Goal: Task Accomplishment & Management: Manage account settings

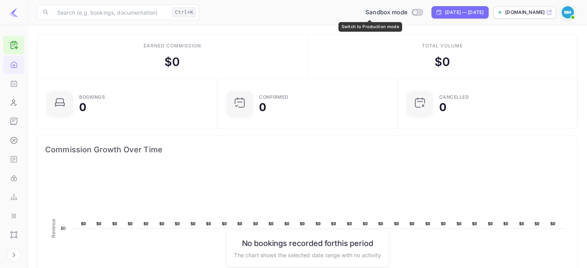
click at [407, 13] on input "Switch to Production mode" at bounding box center [414, 12] width 15 height 5
checkbox input "true"
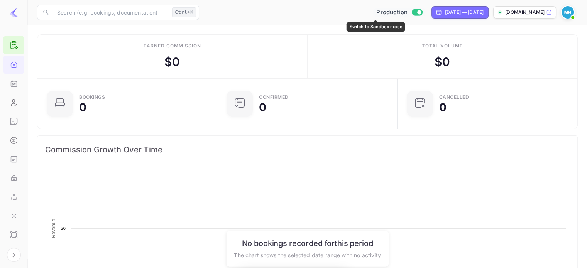
scroll to position [120, 170]
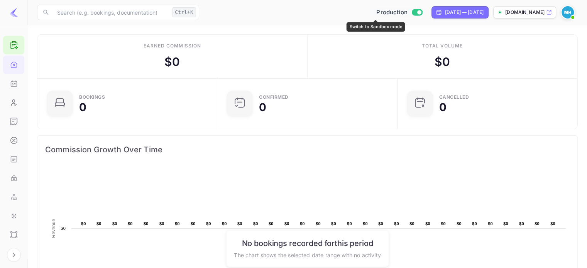
click at [398, 13] on div "Production" at bounding box center [399, 12] width 52 height 9
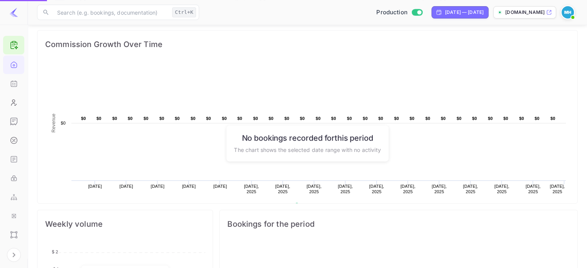
scroll to position [231, 0]
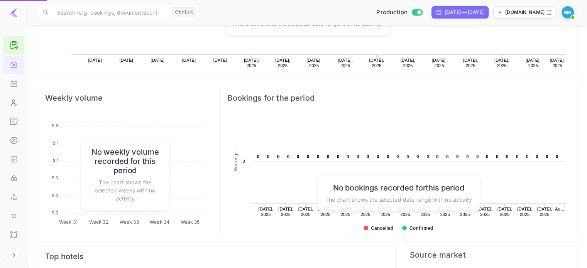
checkbox input "false"
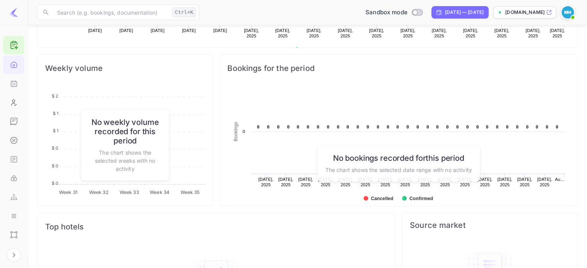
scroll to position [321, 0]
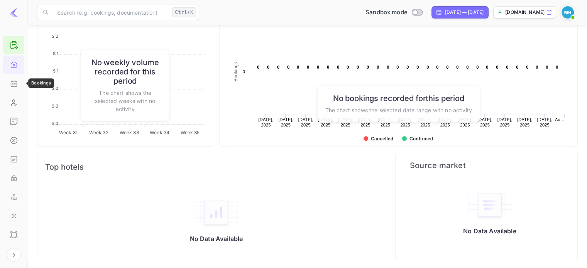
click at [15, 81] on icon "Bookings" at bounding box center [14, 84] width 8 height 8
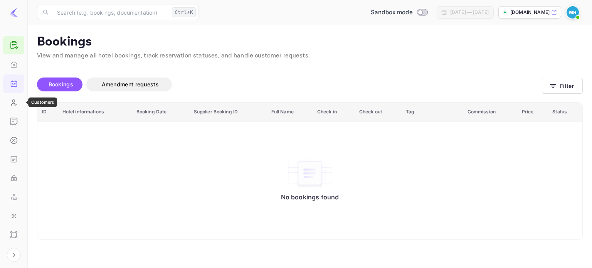
click at [15, 106] on icon "Customers" at bounding box center [14, 103] width 8 height 8
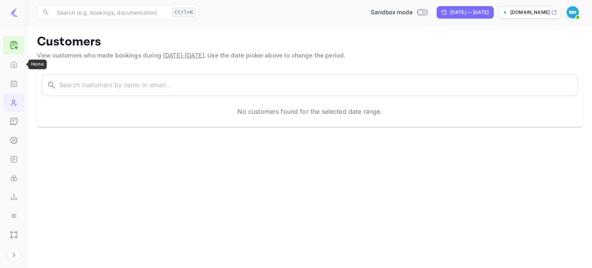
click at [12, 64] on icon "Home" at bounding box center [14, 65] width 8 height 8
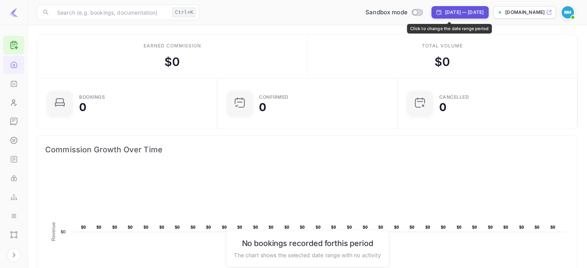
click at [455, 14] on div "[DATE] — [DATE]" at bounding box center [464, 12] width 39 height 7
select select "6"
select select "2025"
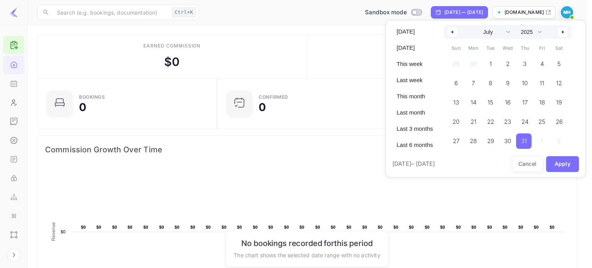
click at [454, 29] on button "button" at bounding box center [452, 31] width 9 height 9
click at [449, 35] on button "button" at bounding box center [452, 31] width 9 height 9
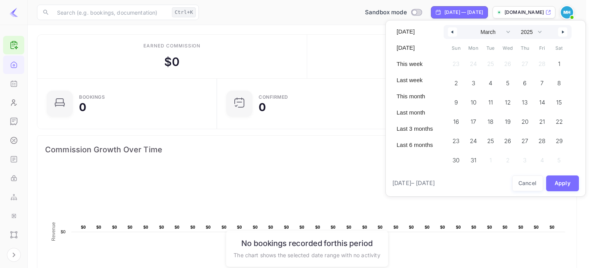
click at [449, 35] on button "button" at bounding box center [452, 31] width 9 height 9
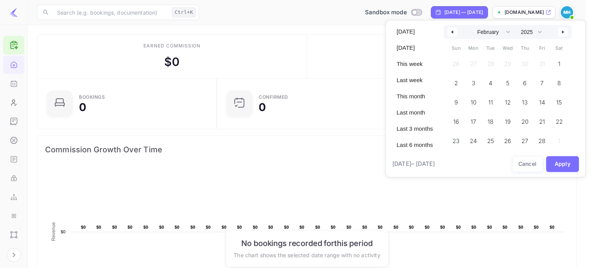
click at [449, 35] on button "button" at bounding box center [452, 31] width 9 height 9
select select "11"
select select "2024"
click at [449, 35] on button "button" at bounding box center [452, 31] width 9 height 9
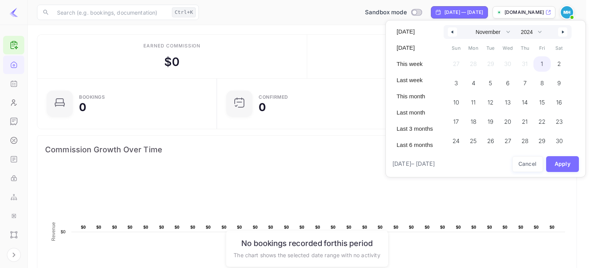
click at [539, 62] on span "1" at bounding box center [542, 63] width 17 height 15
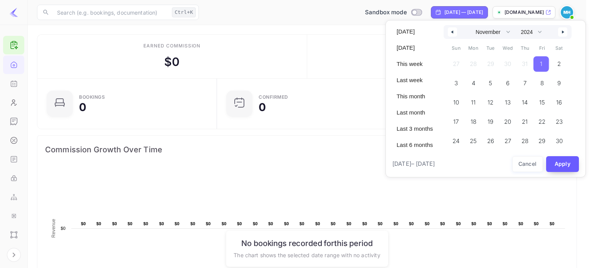
click at [565, 163] on button "Apply" at bounding box center [562, 164] width 33 height 16
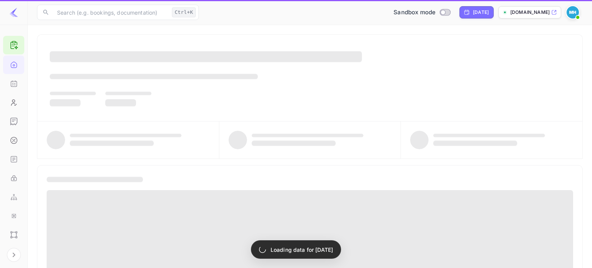
select select "9"
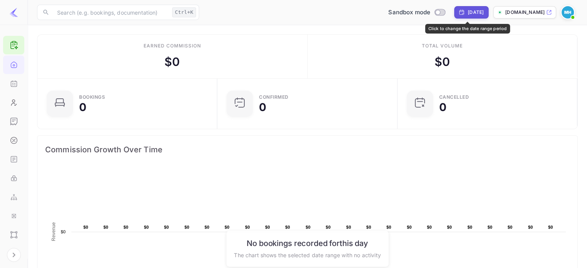
click at [474, 13] on div "[DATE]" at bounding box center [475, 12] width 16 height 7
select select "9"
select select "2024"
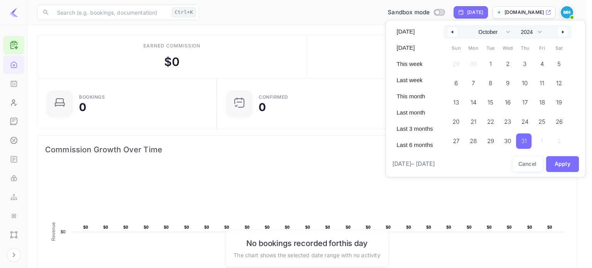
click at [308, 73] on div at bounding box center [296, 134] width 592 height 268
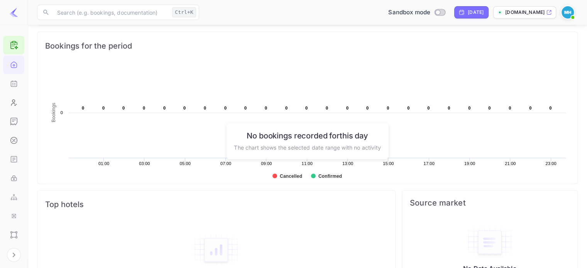
scroll to position [321, 0]
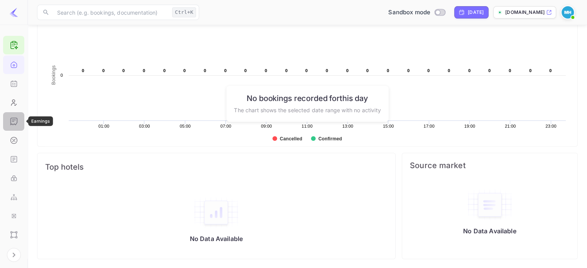
click at [17, 123] on icon "Earnings" at bounding box center [14, 122] width 8 height 8
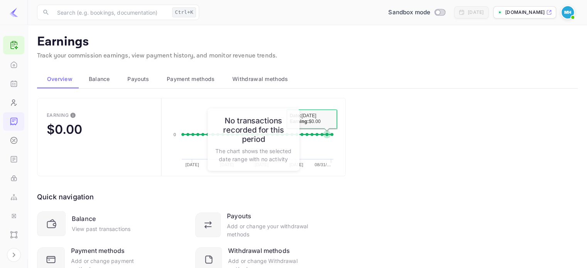
scroll to position [33, 0]
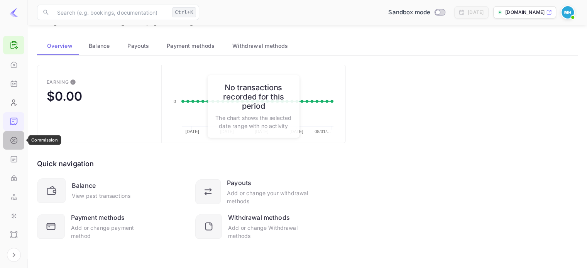
click at [14, 137] on icon "Commission" at bounding box center [13, 140] width 7 height 7
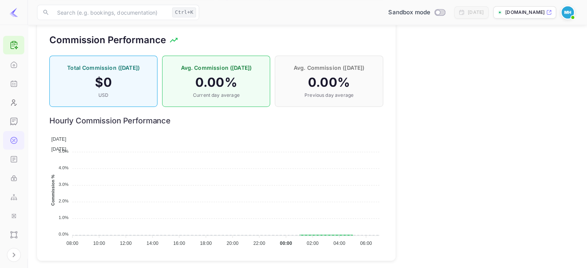
scroll to position [517, 0]
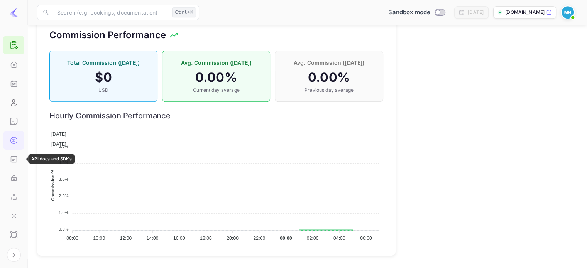
click at [15, 157] on icon "API docs and SDKs" at bounding box center [14, 159] width 8 height 8
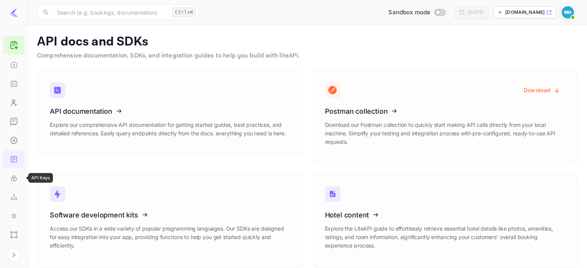
click at [11, 180] on icon "API Keys" at bounding box center [13, 178] width 5 height 3
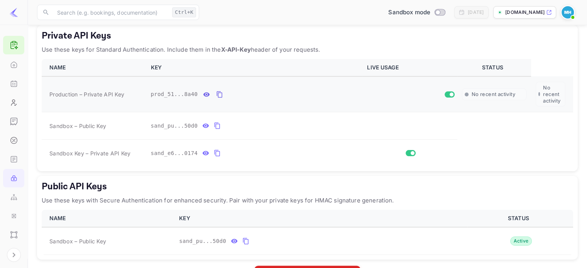
scroll to position [120, 0]
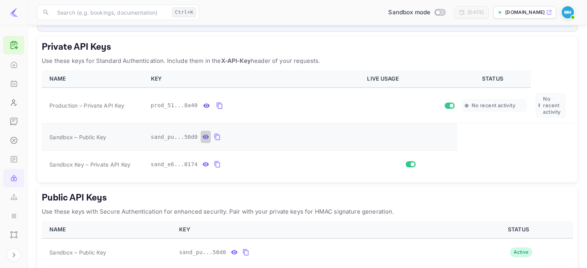
click at [202, 137] on icon "private api keys table" at bounding box center [205, 137] width 7 height 4
click at [202, 165] on icon "private api keys table" at bounding box center [205, 164] width 7 height 4
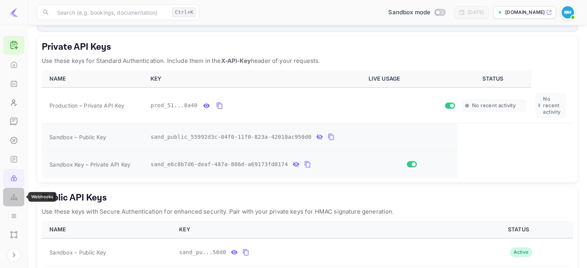
click at [12, 194] on icon "Webhooks" at bounding box center [14, 197] width 8 height 8
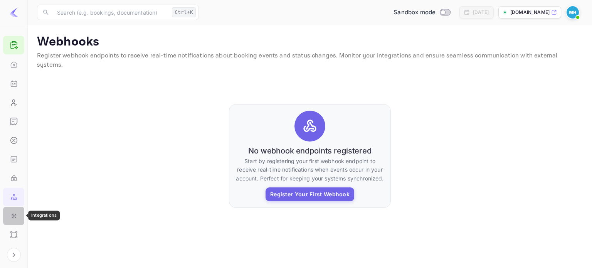
click at [15, 217] on icon "Integrations" at bounding box center [14, 216] width 8 height 8
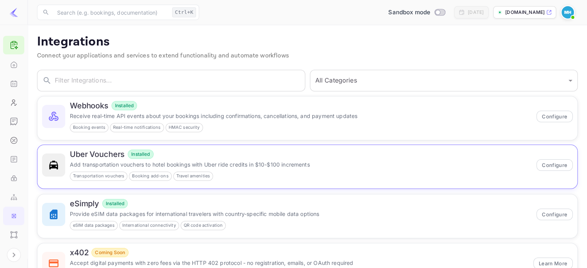
scroll to position [34, 0]
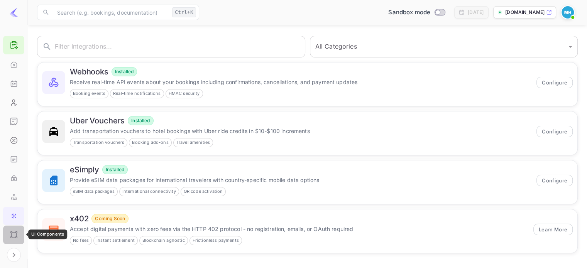
click at [10, 232] on icon "UI Components" at bounding box center [14, 235] width 8 height 8
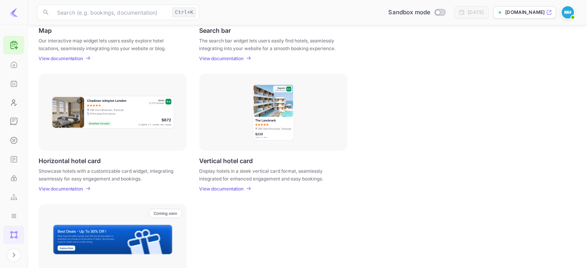
scroll to position [251, 0]
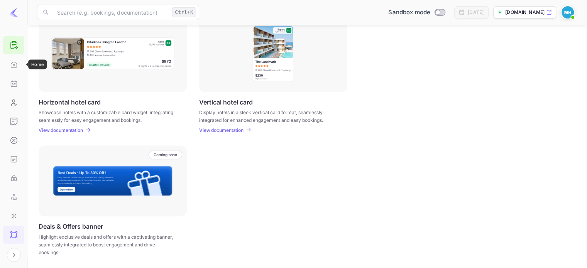
click at [15, 61] on icon "Home" at bounding box center [14, 65] width 8 height 8
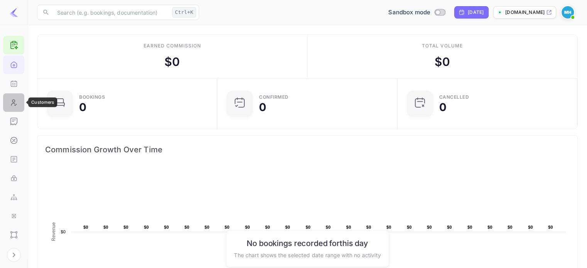
click at [13, 103] on icon "Customers" at bounding box center [14, 103] width 8 height 8
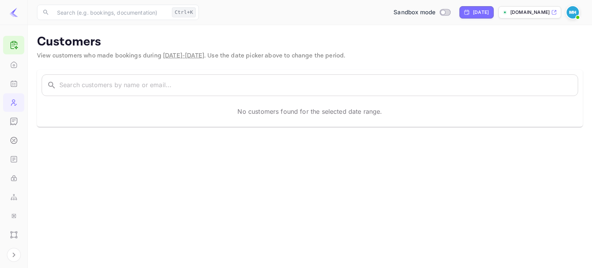
click at [198, 58] on span "[DATE] - [DATE]" at bounding box center [183, 56] width 41 height 8
click at [477, 17] on div "[DATE]" at bounding box center [477, 12] width 34 height 12
select select "9"
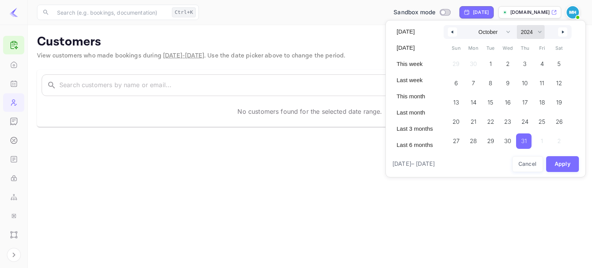
click at [534, 30] on select "2030 2029 2028 2027 2026 2025 2024 2023 2022 2021 2020 2019 2018 2017 2016 2015…" at bounding box center [531, 32] width 28 height 14
click at [577, 37] on div "[DATE] [DATE] This week Last week This month Last month Last 3 months Last 6 mo…" at bounding box center [486, 98] width 201 height 157
click at [534, 33] on select "2030 2029 2028 2027 2026 2025 2024 2023 2022 2021 2020 2019 2018 2017 2016 2015…" at bounding box center [531, 32] width 28 height 14
click at [517, 25] on select "2030 2029 2028 2027 2026 2025 2024 2023 2022 2021 2020 2019 2018 2017 2016 2015…" at bounding box center [531, 32] width 28 height 14
click at [560, 167] on button "Apply" at bounding box center [562, 164] width 33 height 16
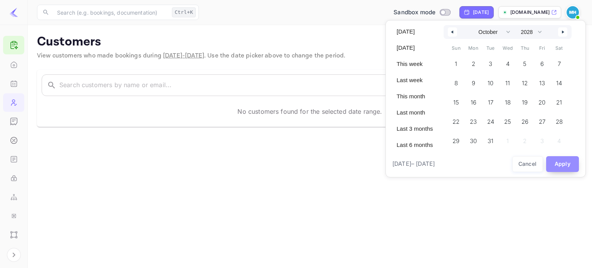
select select "2024"
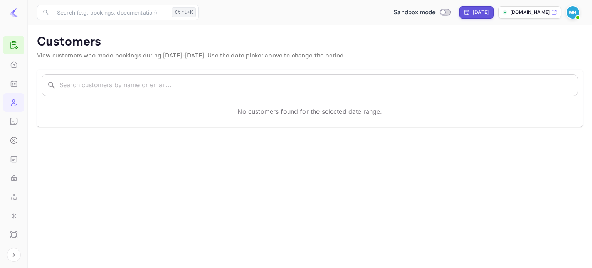
click at [475, 11] on div "[DATE]" at bounding box center [481, 12] width 16 height 7
select select "9"
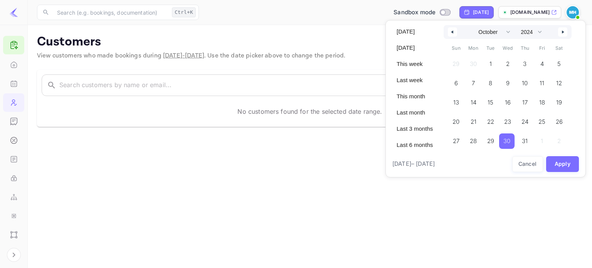
drag, startPoint x: 418, startPoint y: 165, endPoint x: 422, endPoint y: 161, distance: 6.0
click at [418, 164] on span "[DATE] – [DATE]" at bounding box center [414, 164] width 42 height 9
click at [435, 164] on span "[DATE] – [DATE]" at bounding box center [414, 164] width 42 height 9
click at [526, 142] on span "31" at bounding box center [525, 141] width 6 height 14
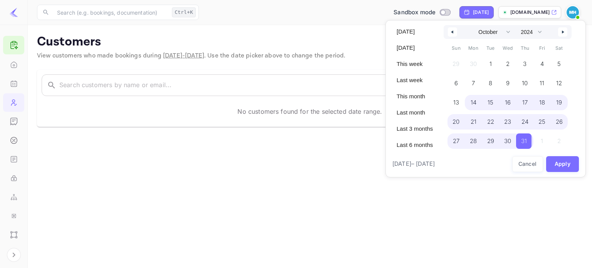
click at [475, 97] on span "14" at bounding box center [474, 103] width 6 height 14
click at [529, 34] on select "2030 2029 2028 2027 2026 2025 2024 2023 2022 2021 2020 2019 2018 2017 2016 2015…" at bounding box center [531, 32] width 28 height 14
click at [517, 25] on select "2030 2029 2028 2027 2026 2025 2024 2023 2022 2021 2020 2019 2018 2017 2016 2015…" at bounding box center [531, 32] width 28 height 14
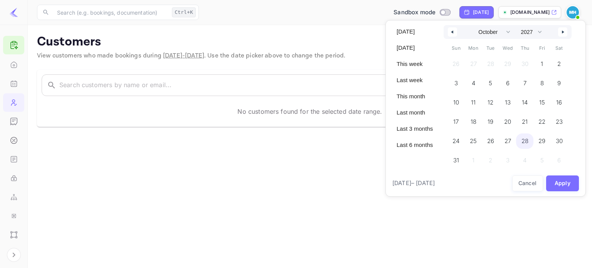
click at [524, 131] on button "28" at bounding box center [524, 138] width 17 height 15
click at [529, 34] on select "2030 2029 2028 2027 2026 2025 2024 2023 2022 2021 2020 2019 2018 2017 2016 2015…" at bounding box center [531, 32] width 28 height 14
select select "2025"
click at [517, 25] on select "2030 2029 2028 2027 2026 2025 2024 2023 2022 2021 2020 2019 2018 2017 2016 2015…" at bounding box center [531, 32] width 28 height 14
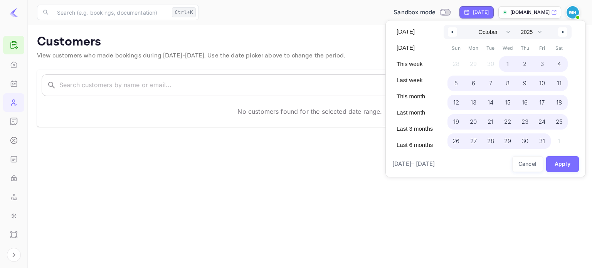
click at [511, 65] on span "1" at bounding box center [507, 63] width 17 height 15
click at [449, 34] on button "button" at bounding box center [452, 31] width 9 height 9
click at [450, 34] on button "button" at bounding box center [452, 31] width 9 height 9
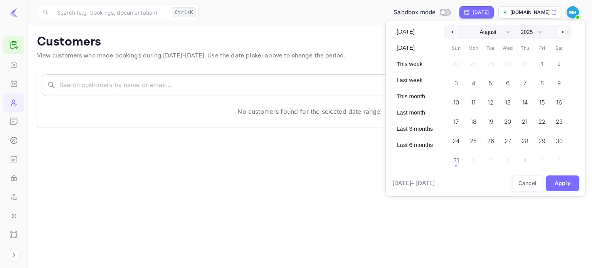
click at [450, 33] on button "button" at bounding box center [452, 31] width 9 height 9
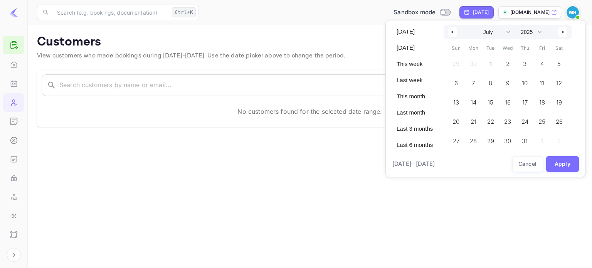
click at [450, 33] on icon "button" at bounding box center [452, 31] width 4 height 3
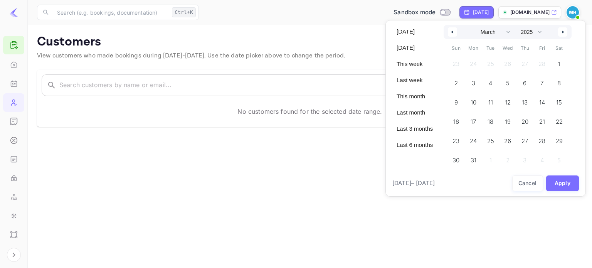
click at [450, 33] on icon "button" at bounding box center [452, 31] width 4 height 3
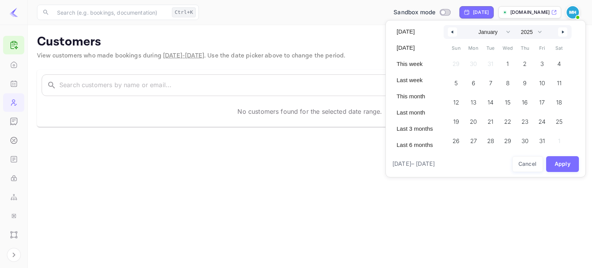
click at [450, 33] on icon "button" at bounding box center [452, 31] width 4 height 3
select select "11"
select select "2024"
click at [450, 33] on icon "button" at bounding box center [452, 31] width 4 height 3
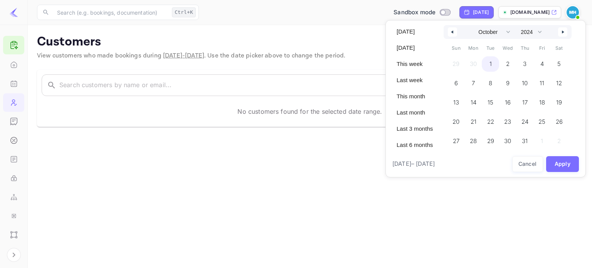
click at [484, 61] on span "1" at bounding box center [490, 63] width 17 height 15
click at [561, 33] on button "button" at bounding box center [562, 31] width 9 height 9
select select "0"
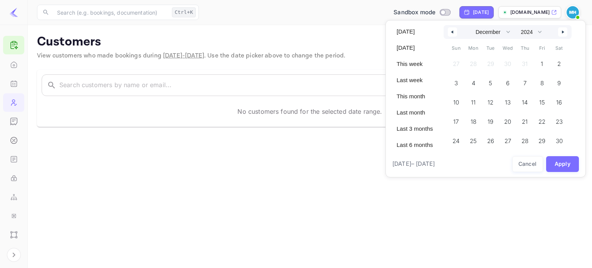
select select "2025"
click at [561, 33] on button "button" at bounding box center [562, 31] width 9 height 9
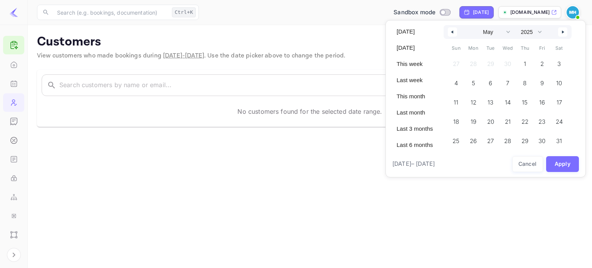
click at [561, 33] on button "button" at bounding box center [562, 31] width 9 height 9
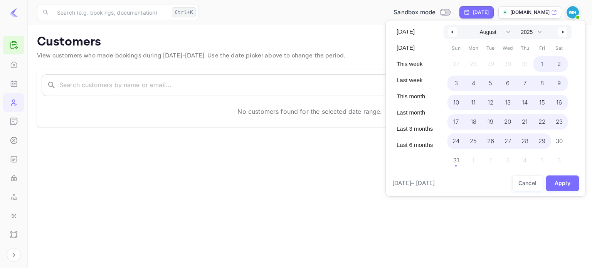
click at [538, 142] on span "29" at bounding box center [542, 140] width 17 height 15
select select "9"
select select "2024"
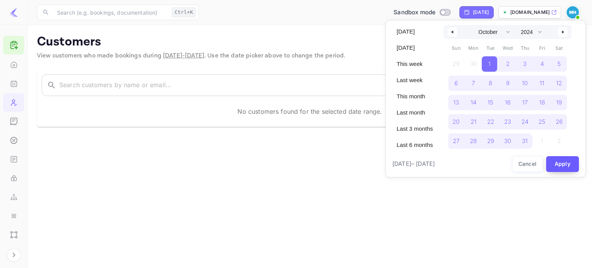
click at [565, 168] on button "Apply" at bounding box center [562, 164] width 33 height 16
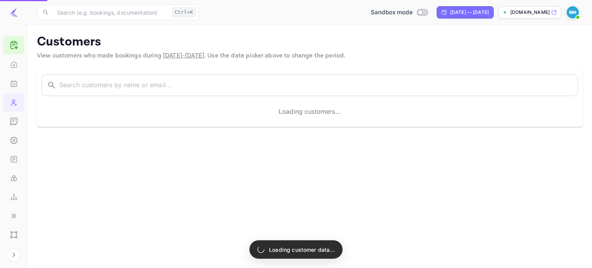
select select "8"
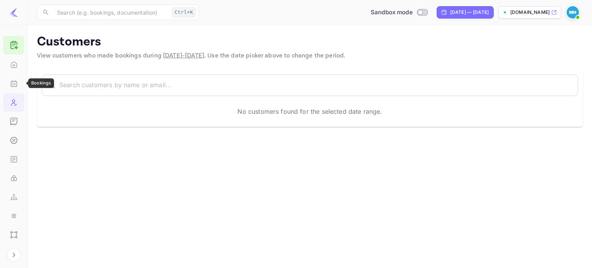
click at [13, 79] on div "Bookings" at bounding box center [13, 83] width 21 height 19
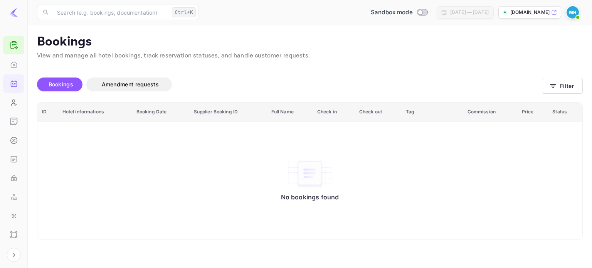
click at [463, 15] on div "[DATE] — [DATE]" at bounding box center [469, 12] width 39 height 7
click at [413, 13] on input "Switch to Production mode" at bounding box center [420, 12] width 15 height 5
checkbox input "true"
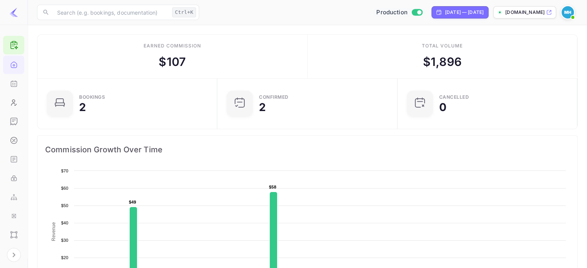
click at [540, 16] on div "[DOMAIN_NAME]" at bounding box center [524, 12] width 63 height 12
click at [18, 160] on div "API Logs" at bounding box center [13, 159] width 21 height 19
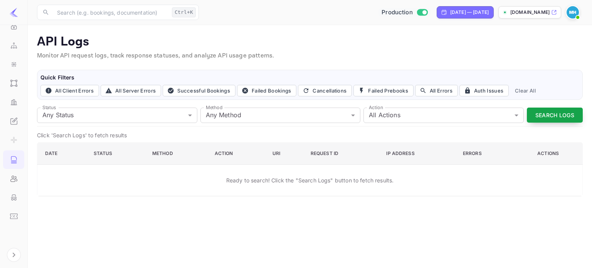
click at [534, 112] on button "Search Logs" at bounding box center [555, 115] width 56 height 15
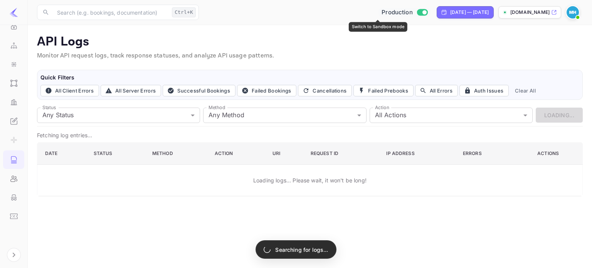
click at [417, 10] on input "Switch to Sandbox mode" at bounding box center [424, 12] width 15 height 5
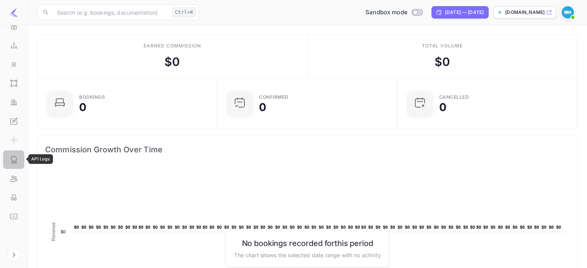
click at [6, 158] on div "API Logs" at bounding box center [13, 159] width 21 height 19
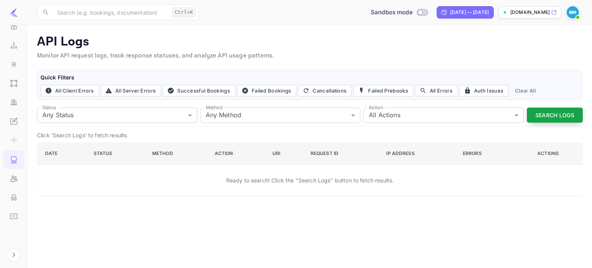
click at [560, 118] on button "Search Logs" at bounding box center [555, 115] width 56 height 15
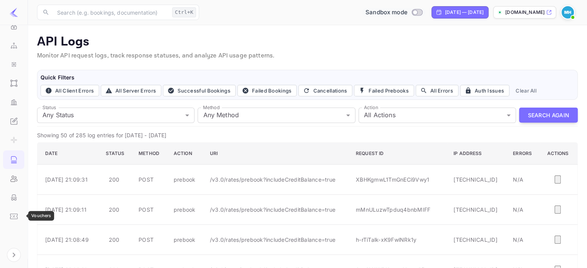
click at [10, 214] on icon "Vouchers" at bounding box center [14, 216] width 8 height 5
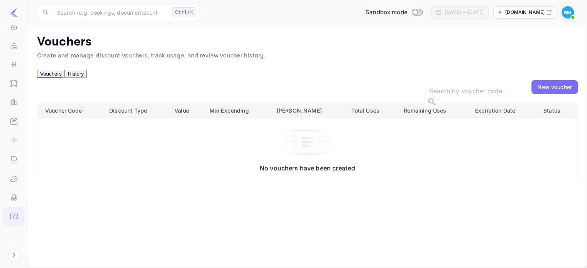
click at [550, 94] on div "New voucher" at bounding box center [554, 87] width 46 height 14
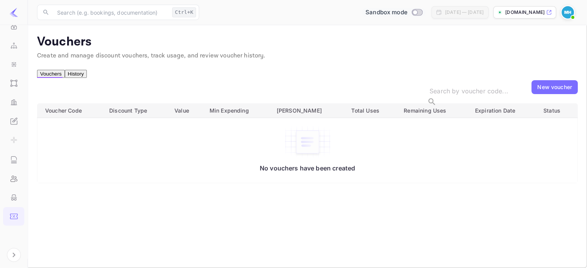
click at [79, 78] on button "History" at bounding box center [76, 74] width 22 height 8
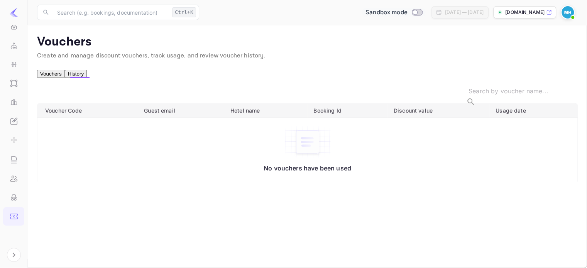
click at [47, 78] on button "Vouchers" at bounding box center [51, 74] width 28 height 8
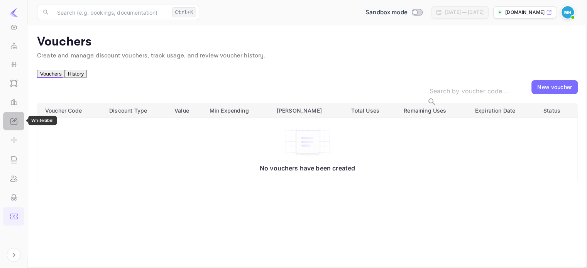
click at [10, 120] on icon "Whitelabel" at bounding box center [14, 121] width 8 height 8
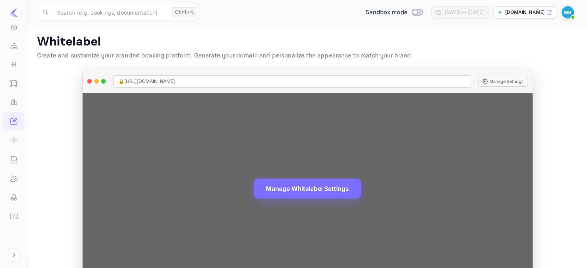
scroll to position [25, 0]
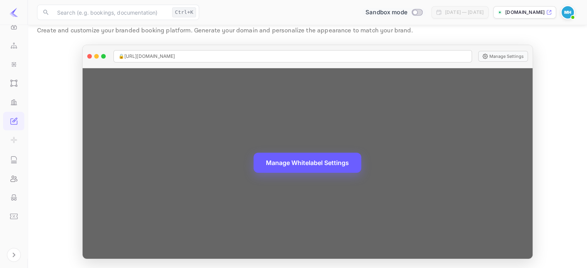
click at [300, 166] on button "Manage Whitelabel Settings" at bounding box center [307, 163] width 108 height 20
